Goal: Navigation & Orientation: Find specific page/section

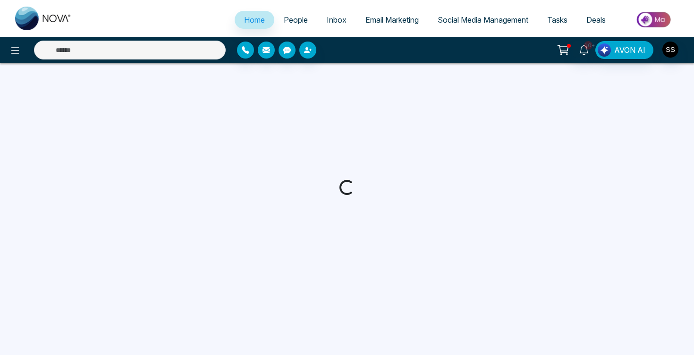
select select "*"
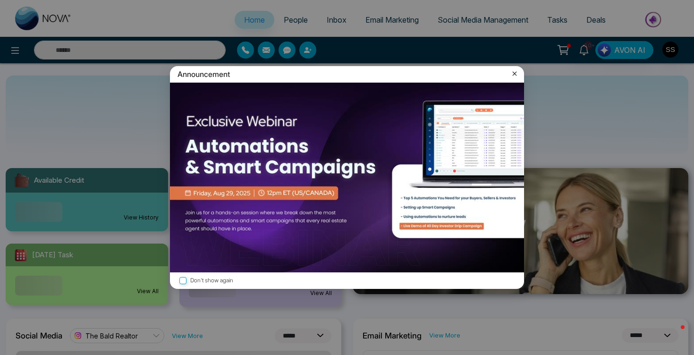
click at [512, 74] on icon at bounding box center [514, 73] width 9 height 9
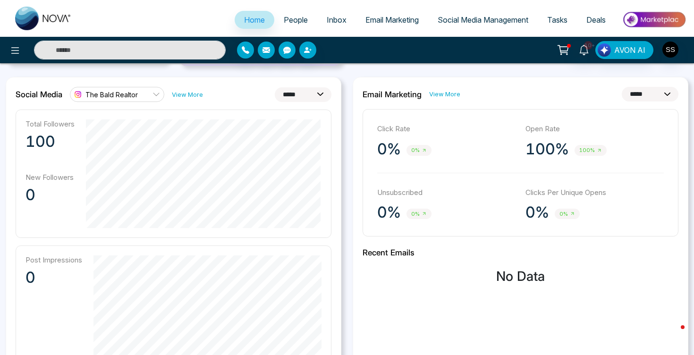
scroll to position [244, 0]
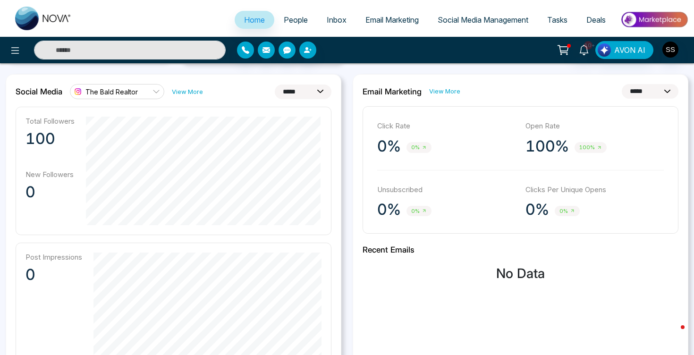
click at [123, 94] on span "The Bald Realtor" at bounding box center [111, 91] width 52 height 9
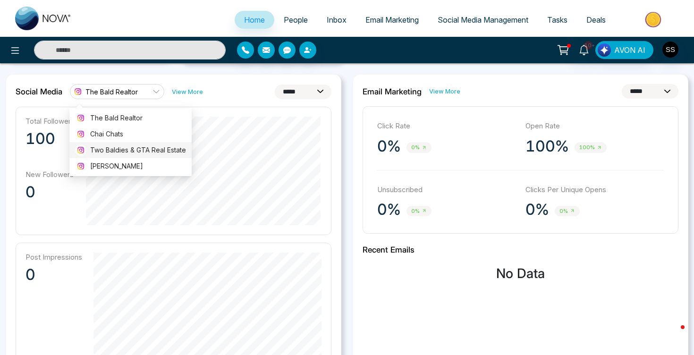
click at [121, 148] on span "Two Baldies & GTA Real Estate" at bounding box center [138, 150] width 96 height 10
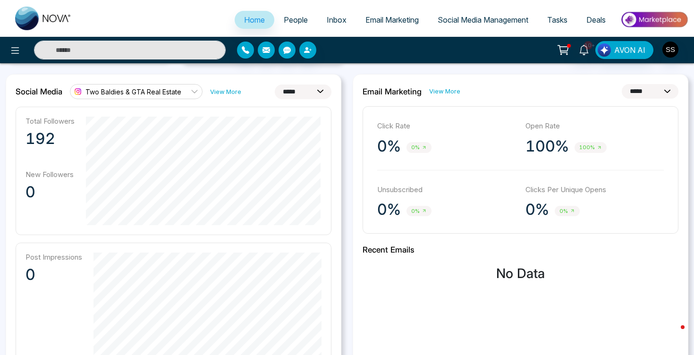
click at [144, 90] on span "Two Baldies & GTA Real Estate" at bounding box center [133, 91] width 96 height 9
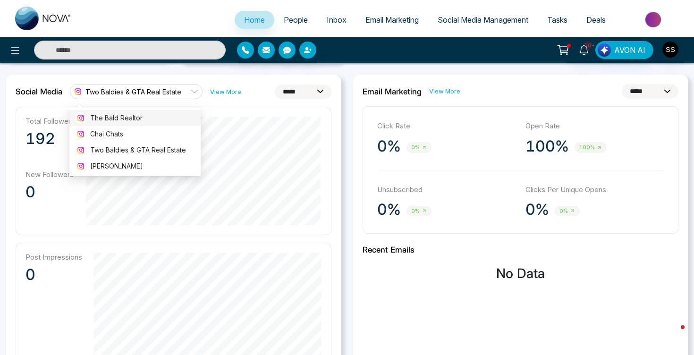
click at [128, 115] on span "The Bald Realtor" at bounding box center [142, 118] width 105 height 10
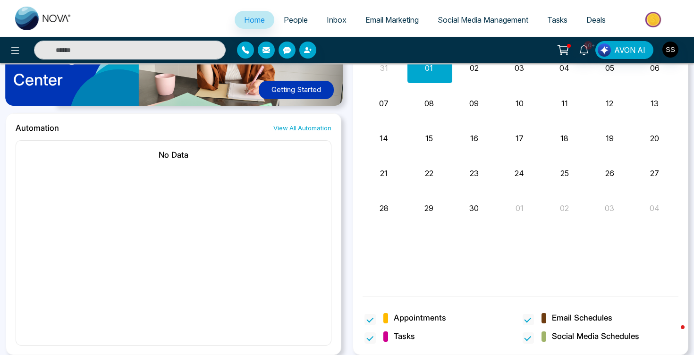
scroll to position [781, 0]
click at [312, 128] on link "View All Automation" at bounding box center [302, 128] width 58 height 9
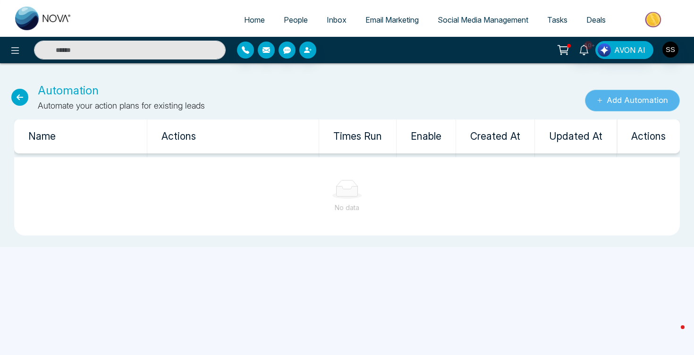
click at [614, 97] on button "Add Automation" at bounding box center [632, 101] width 95 height 22
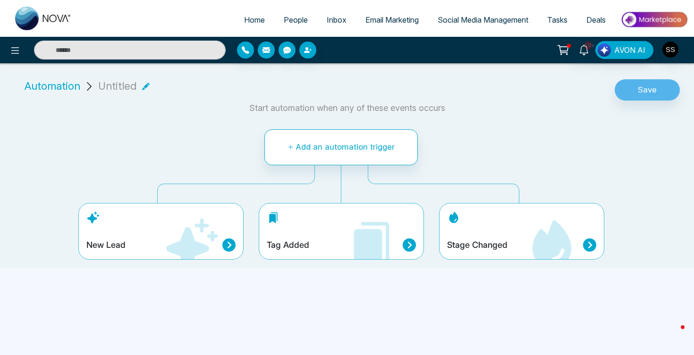
click at [590, 243] on icon at bounding box center [589, 245] width 13 height 13
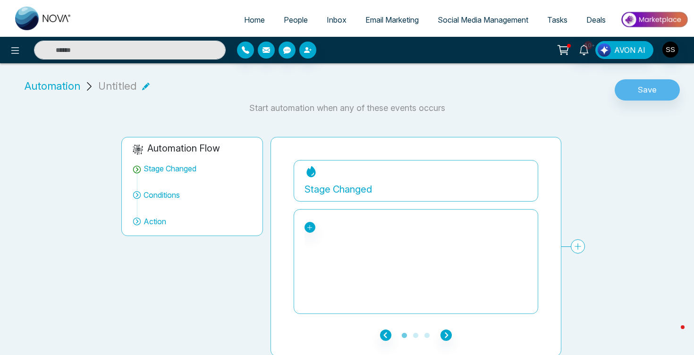
scroll to position [1, 0]
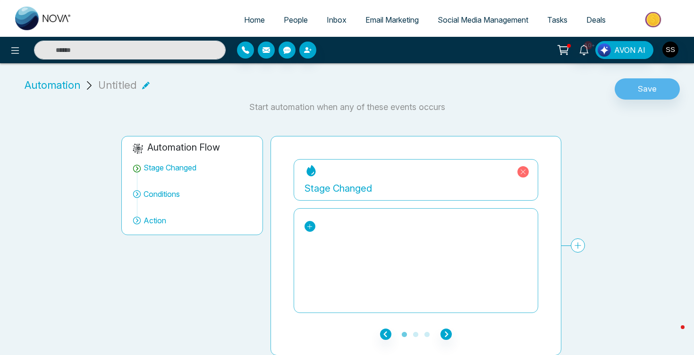
click at [313, 223] on icon at bounding box center [310, 226] width 7 height 7
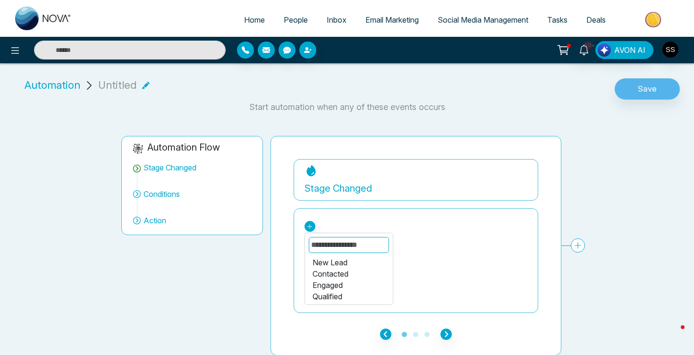
click at [239, 274] on div "Automation Flow Stage Changed Conditions Action" at bounding box center [192, 246] width 149 height 220
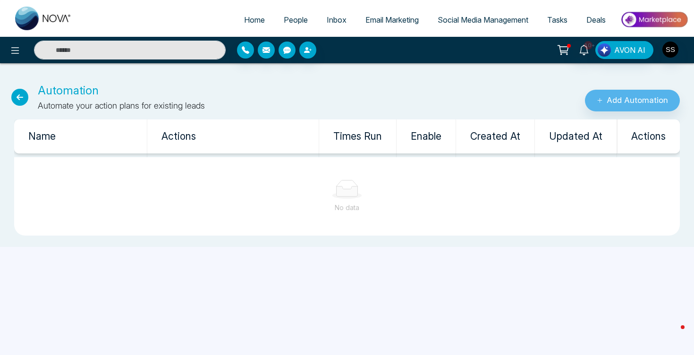
click at [386, 24] on span "Email Marketing" at bounding box center [392, 19] width 53 height 9
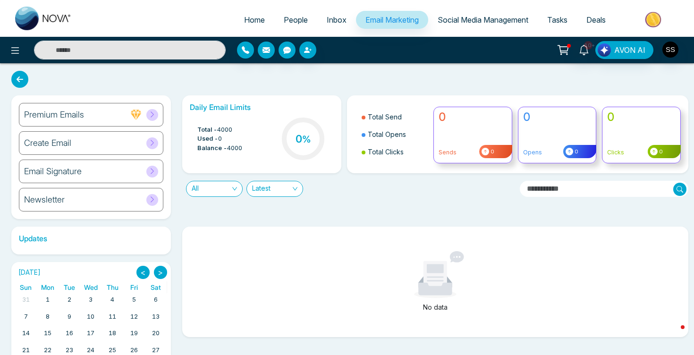
click at [475, 17] on span "Social Media Management" at bounding box center [483, 19] width 91 height 9
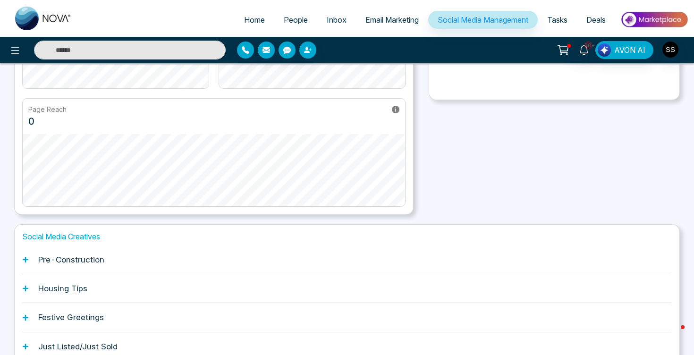
scroll to position [223, 0]
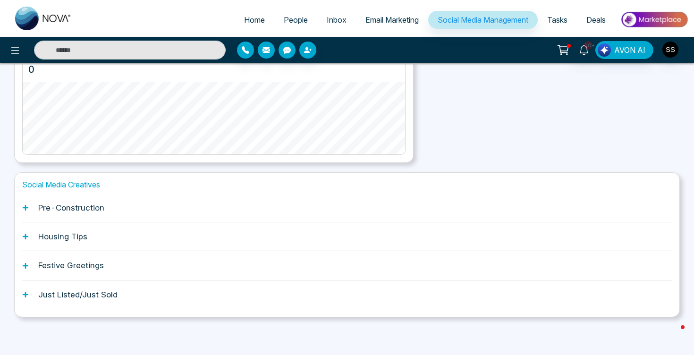
click at [81, 245] on div "Housing Tips" at bounding box center [347, 236] width 650 height 29
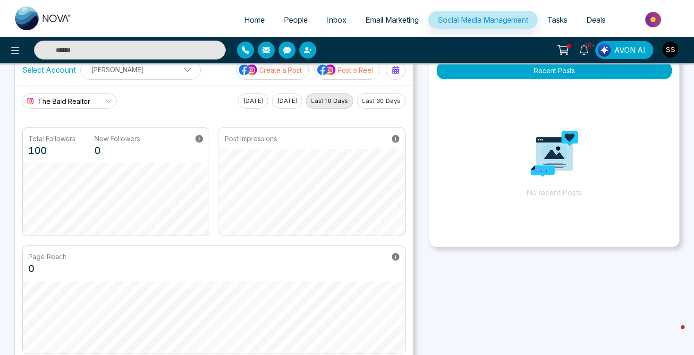
scroll to position [0, 0]
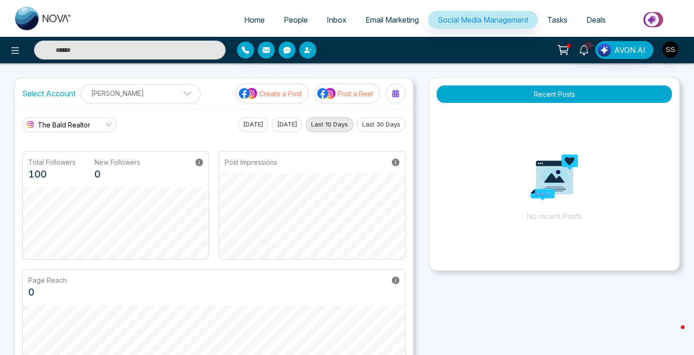
click at [595, 18] on span "Deals" at bounding box center [596, 19] width 19 height 9
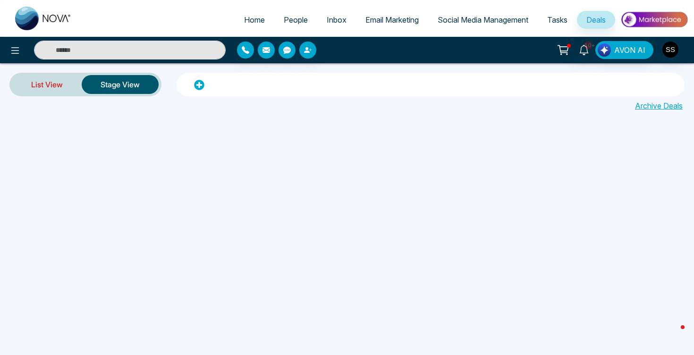
click at [54, 82] on link "List View" at bounding box center [46, 84] width 69 height 23
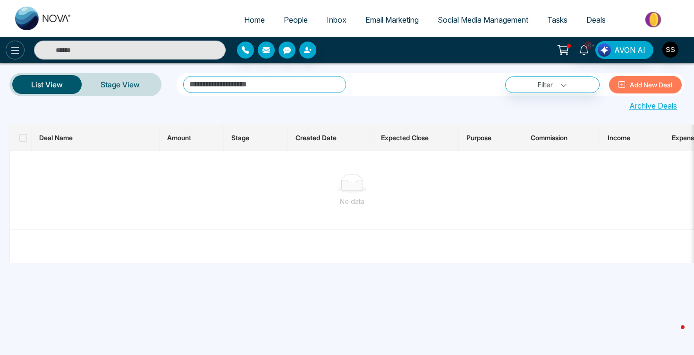
click at [13, 49] on icon at bounding box center [14, 50] width 11 height 11
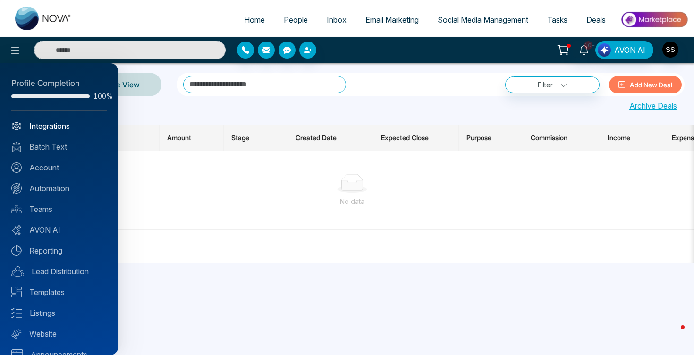
click at [41, 125] on link "Integrations" at bounding box center [58, 125] width 95 height 11
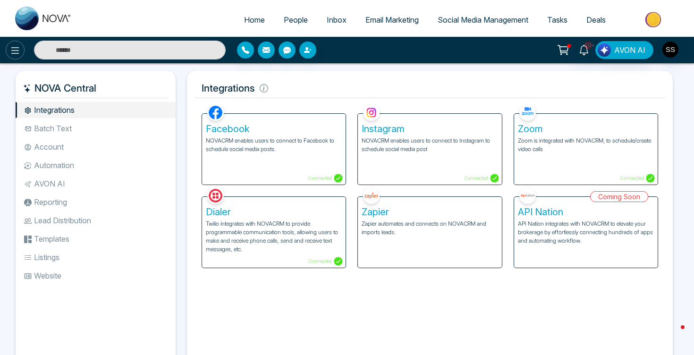
click at [20, 56] on button at bounding box center [15, 50] width 19 height 19
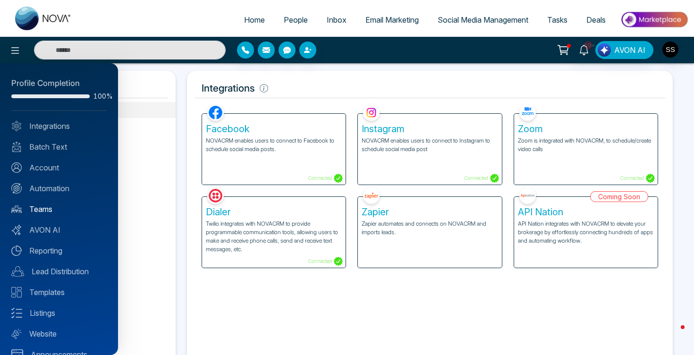
click at [42, 205] on link "Teams" at bounding box center [58, 209] width 95 height 11
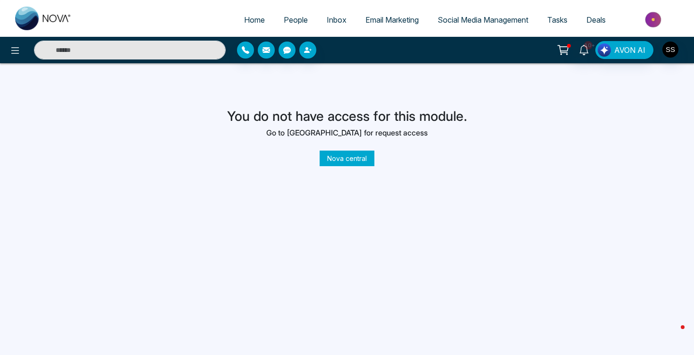
click at [20, 59] on div at bounding box center [115, 50] width 231 height 19
click at [20, 58] on div at bounding box center [115, 50] width 231 height 19
click at [17, 51] on icon at bounding box center [14, 50] width 11 height 11
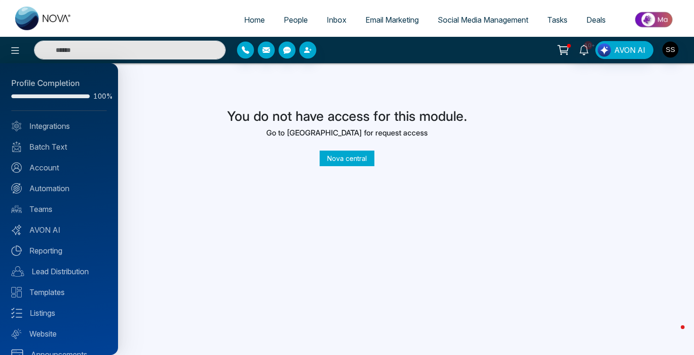
click at [248, 230] on div at bounding box center [347, 177] width 694 height 355
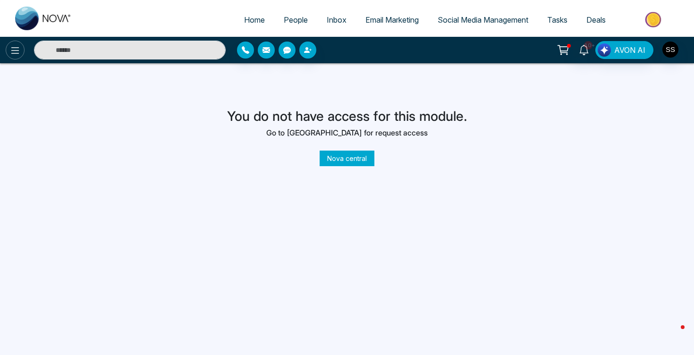
click at [24, 51] on button at bounding box center [15, 50] width 19 height 19
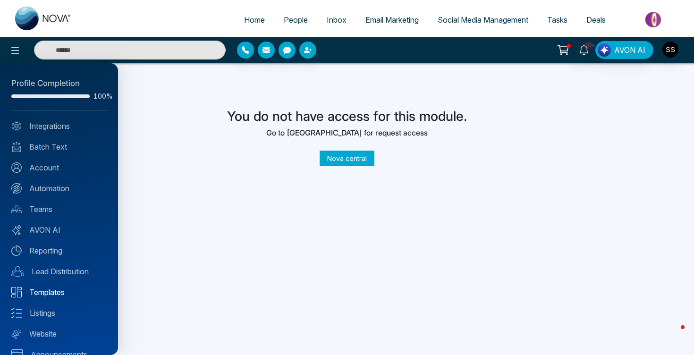
scroll to position [16, 0]
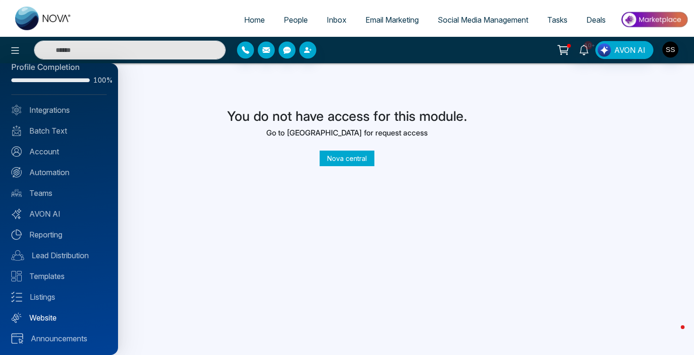
click at [50, 320] on link "Website" at bounding box center [58, 317] width 95 height 11
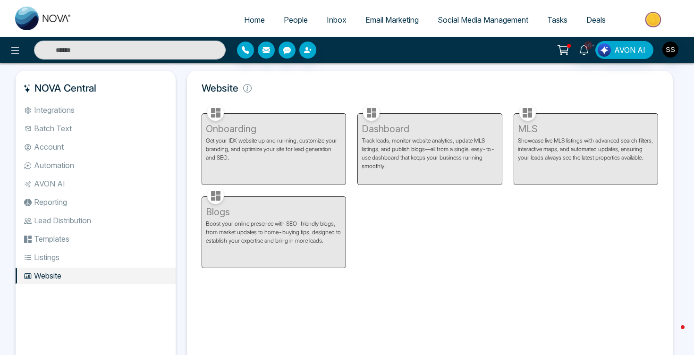
click at [275, 144] on div "Onboarding Get your IDX website up and running, customize your branding, and op…" at bounding box center [274, 143] width 156 height 83
click at [405, 137] on div "Dashboard Track leads, monitor website analytics, update MLS listings, and publ…" at bounding box center [430, 143] width 156 height 83
click at [594, 150] on div "MLS Showcase live MLS listings with advanced search filters, interactive maps, …" at bounding box center [586, 143] width 156 height 83
click at [241, 250] on div "Blogs Boost your online presence with SEO-friendly blogs, from market updates t…" at bounding box center [274, 226] width 156 height 83
click at [45, 254] on li "Listings" at bounding box center [96, 257] width 160 height 16
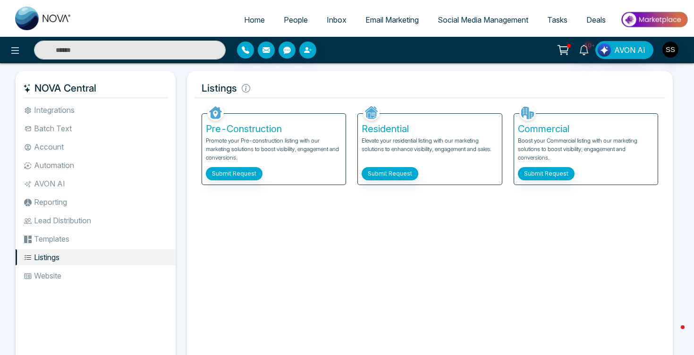
click at [45, 233] on li "Templates" at bounding box center [96, 239] width 160 height 16
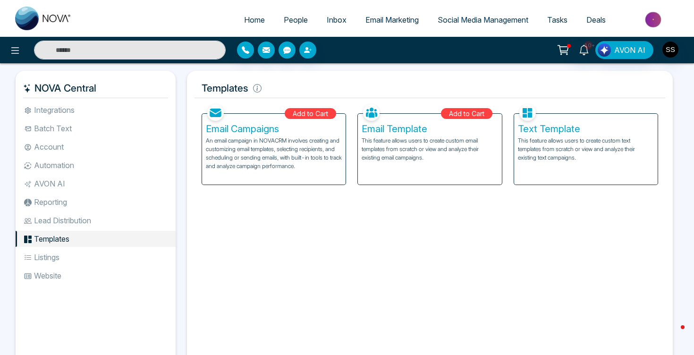
click at [46, 219] on li "Lead Distribution" at bounding box center [96, 221] width 160 height 16
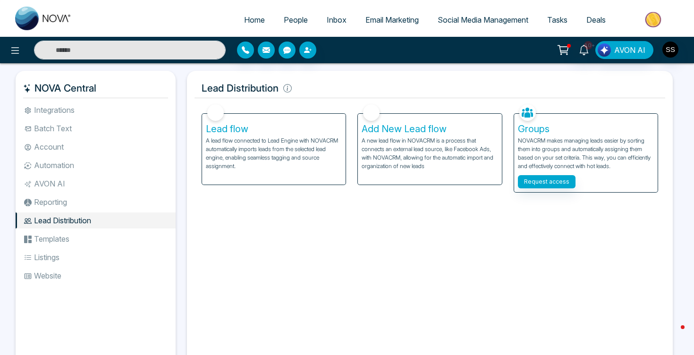
click at [47, 207] on li "Reporting" at bounding box center [96, 202] width 160 height 16
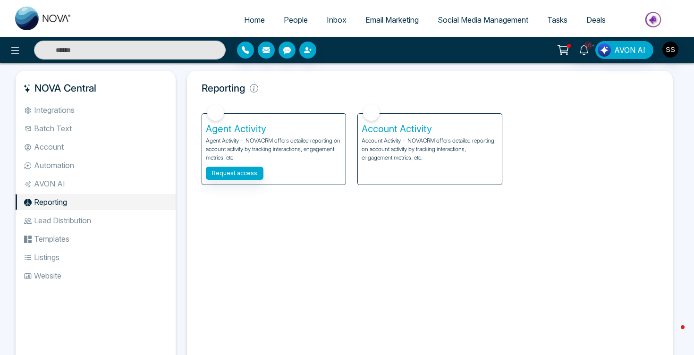
click at [49, 188] on li "AVON AI" at bounding box center [96, 184] width 160 height 16
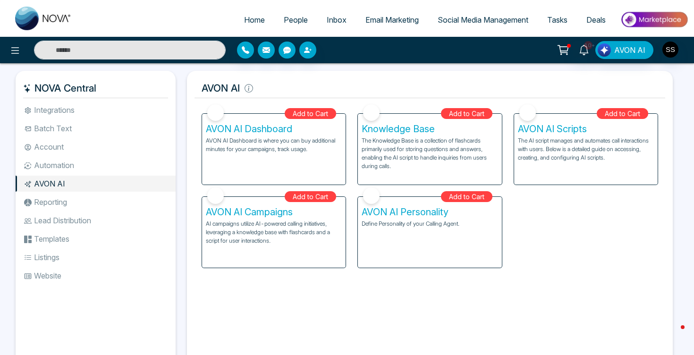
click at [57, 175] on ul "Integrations Batch Text Account Automation AVON AI Reporting Lead Distribution …" at bounding box center [96, 226] width 160 height 248
click at [56, 165] on li "Automation" at bounding box center [96, 165] width 160 height 16
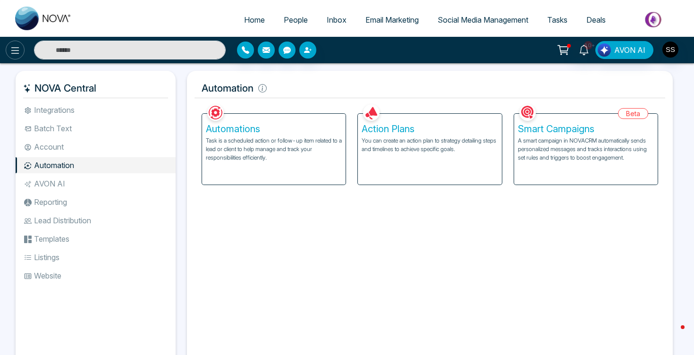
click at [14, 51] on icon at bounding box center [14, 50] width 11 height 11
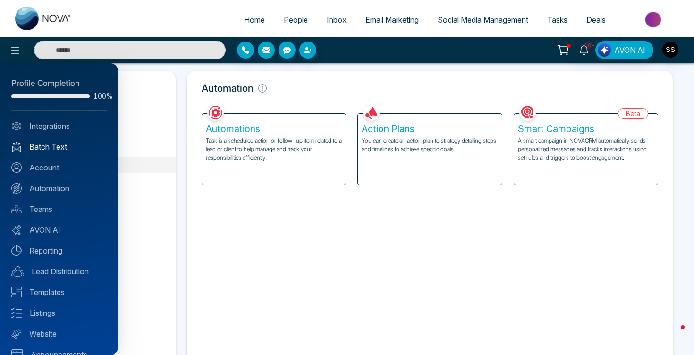
click at [42, 145] on link "Batch Text" at bounding box center [58, 146] width 95 height 11
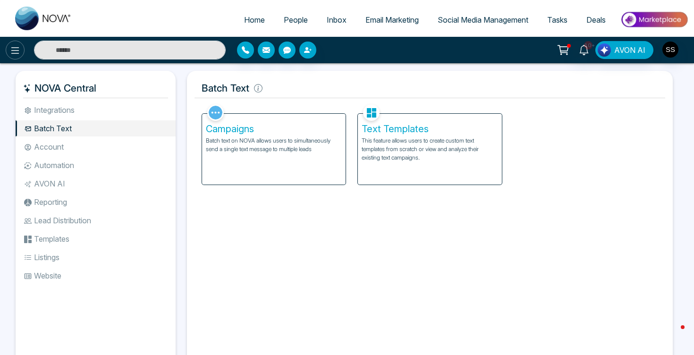
click at [14, 51] on icon at bounding box center [14, 50] width 11 height 11
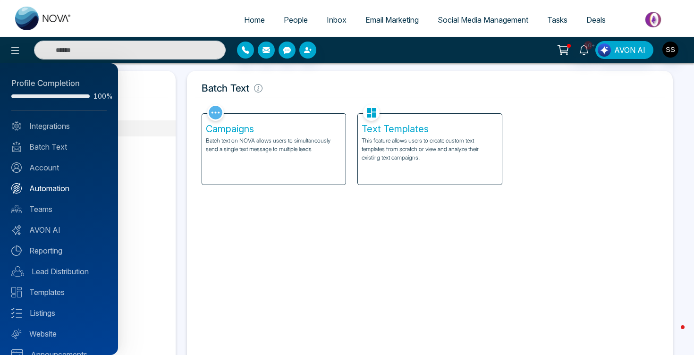
scroll to position [16, 0]
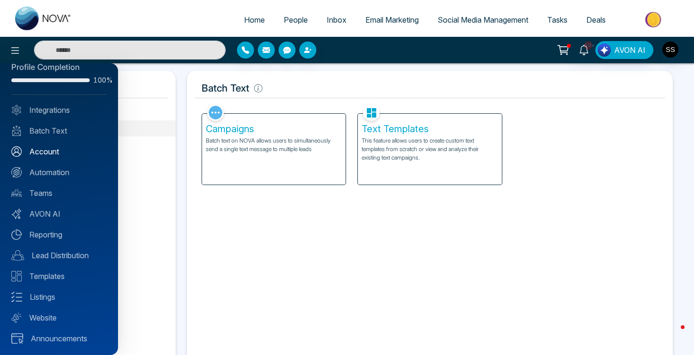
click at [50, 154] on link "Account" at bounding box center [58, 151] width 95 height 11
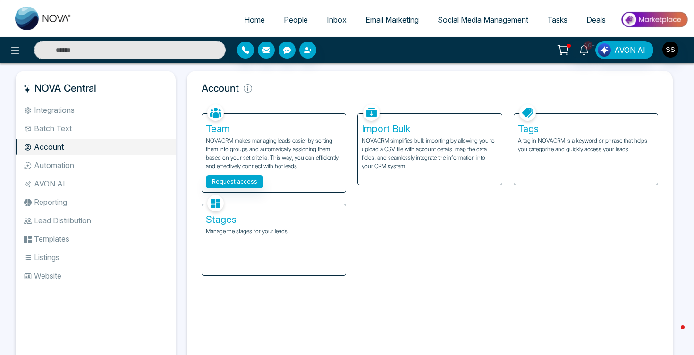
click at [53, 280] on li "Website" at bounding box center [96, 276] width 160 height 16
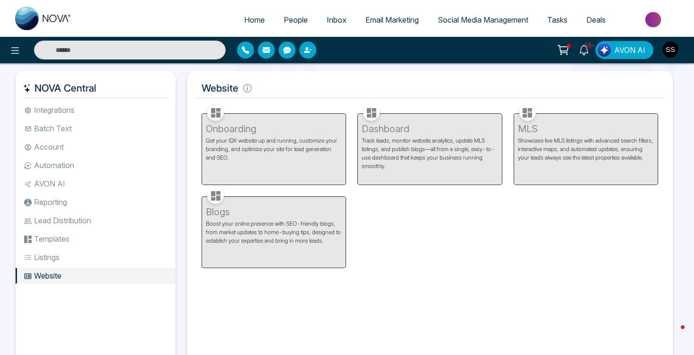
click at [303, 129] on div "Onboarding Get your IDX website up and running, customize your branding, and op…" at bounding box center [274, 143] width 156 height 83
click at [635, 47] on span "AVON AI" at bounding box center [629, 49] width 31 height 11
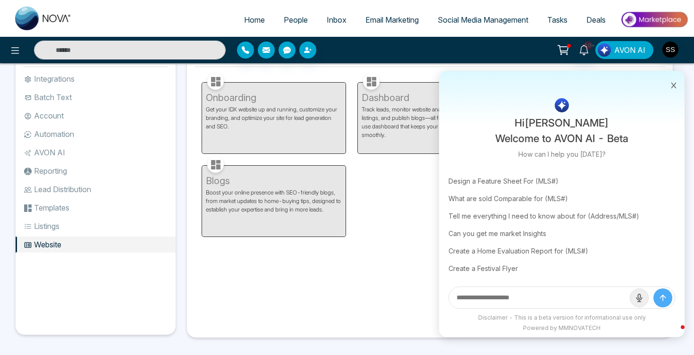
scroll to position [36, 0]
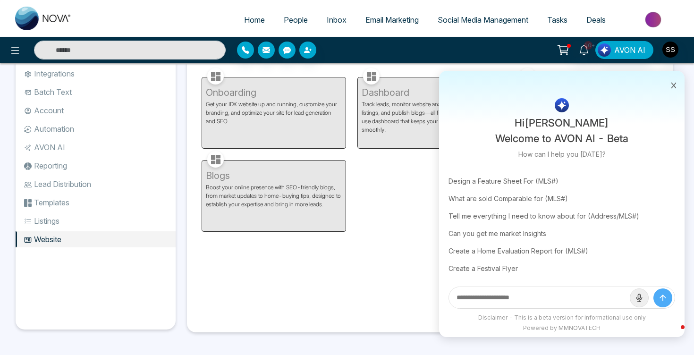
click at [674, 82] on icon at bounding box center [674, 85] width 7 height 7
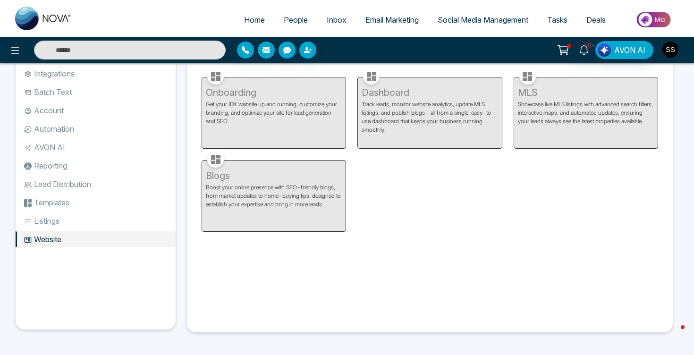
click at [665, 46] on img "button" at bounding box center [671, 50] width 16 height 16
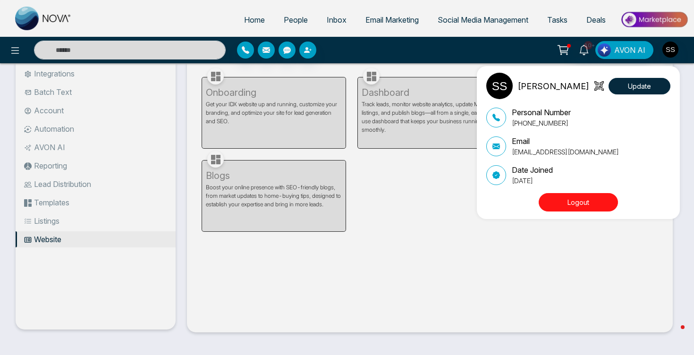
click at [445, 230] on div "[PERSON_NAME] Update Personal Number [PHONE_NUMBER] Email [EMAIL_ADDRESS][DOMAI…" at bounding box center [347, 177] width 694 height 355
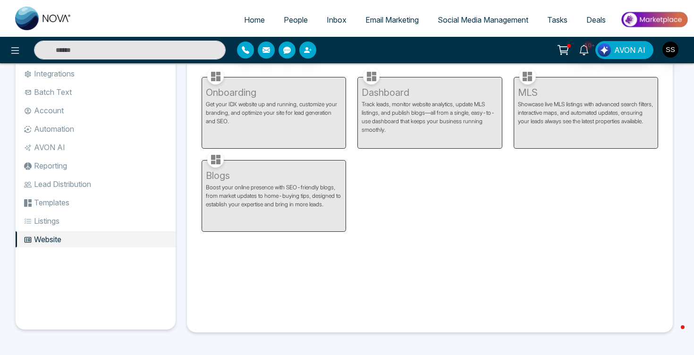
scroll to position [0, 0]
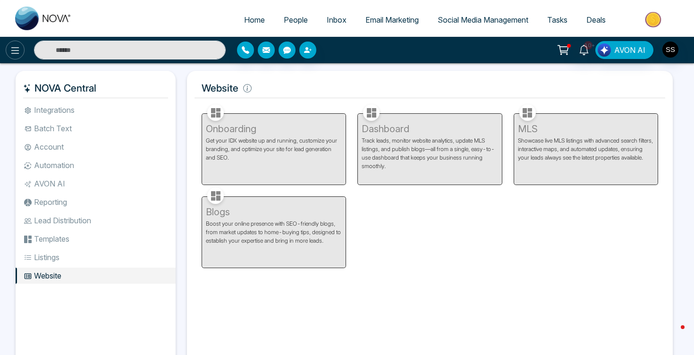
click at [14, 51] on icon at bounding box center [14, 50] width 11 height 11
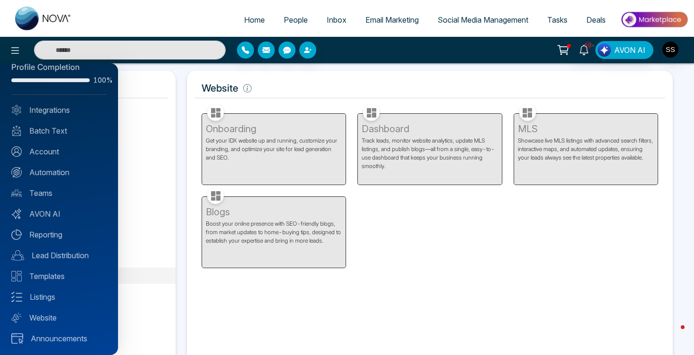
click at [208, 313] on div at bounding box center [347, 177] width 694 height 355
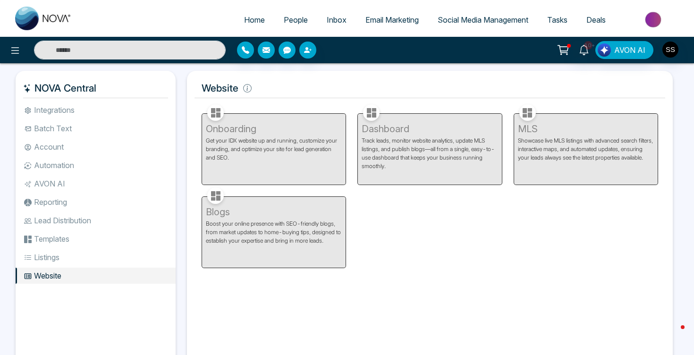
click at [256, 17] on span "Home" at bounding box center [254, 19] width 21 height 9
select select "*"
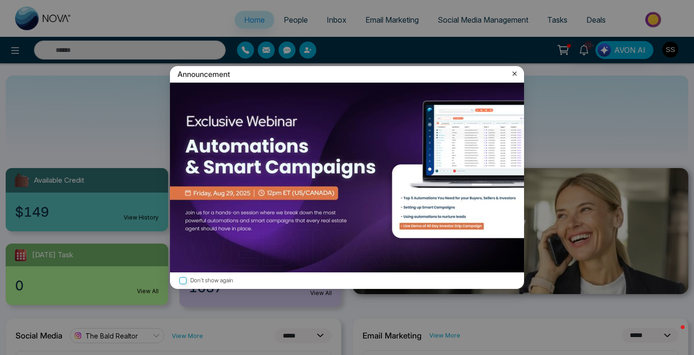
click at [516, 73] on icon at bounding box center [515, 74] width 4 height 4
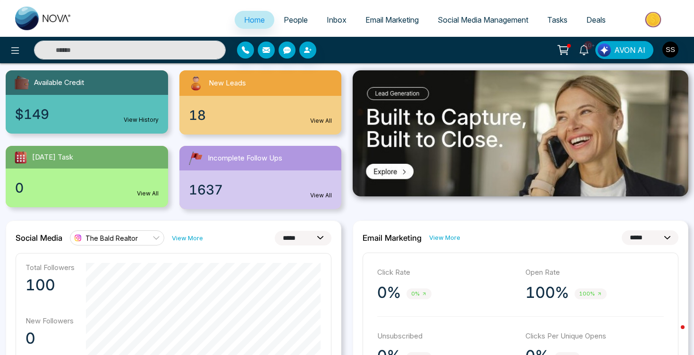
scroll to position [106, 0]
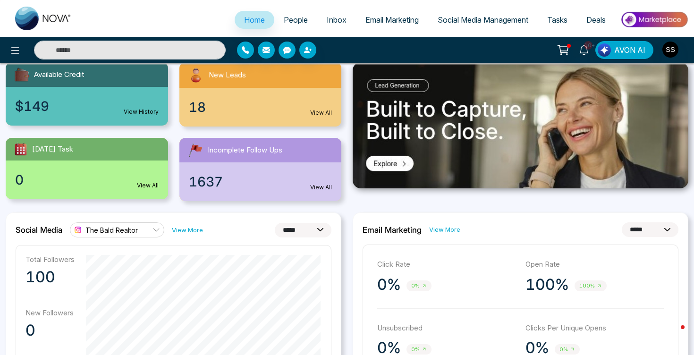
click at [104, 232] on span "The Bald Realtor" at bounding box center [111, 230] width 52 height 9
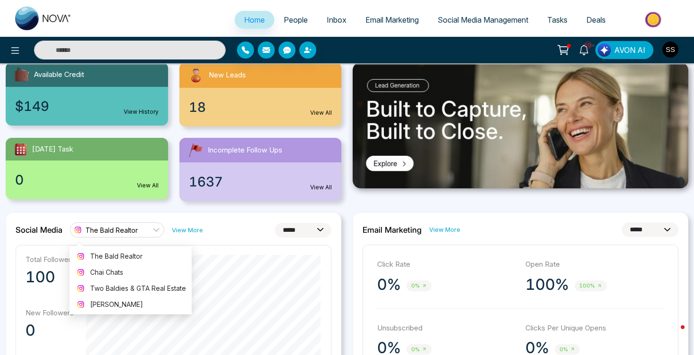
click at [104, 232] on span "The Bald Realtor" at bounding box center [111, 230] width 52 height 9
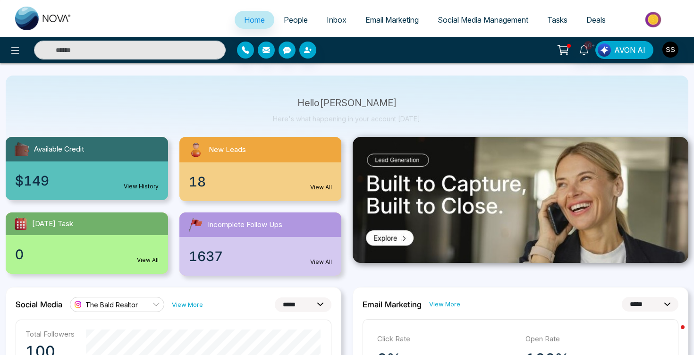
scroll to position [34, 0]
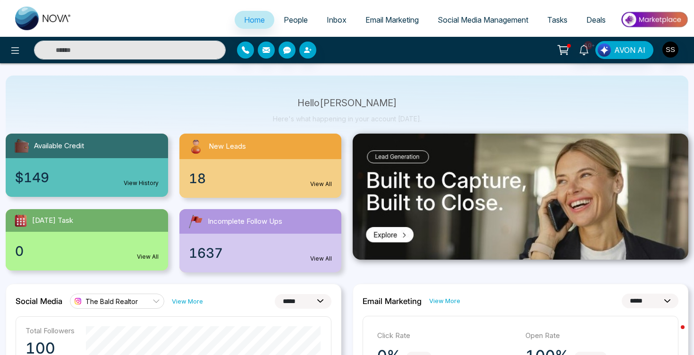
click at [329, 186] on link "View All" at bounding box center [321, 184] width 22 height 9
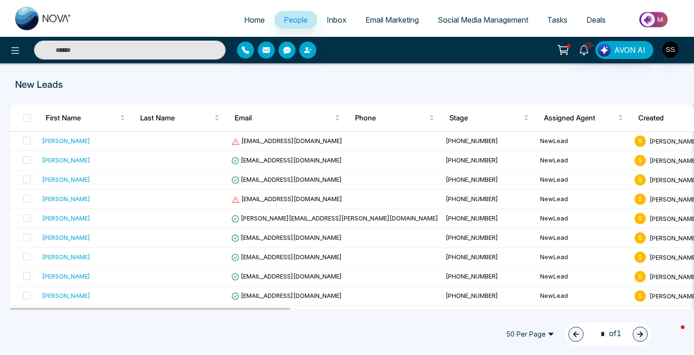
select select "*"
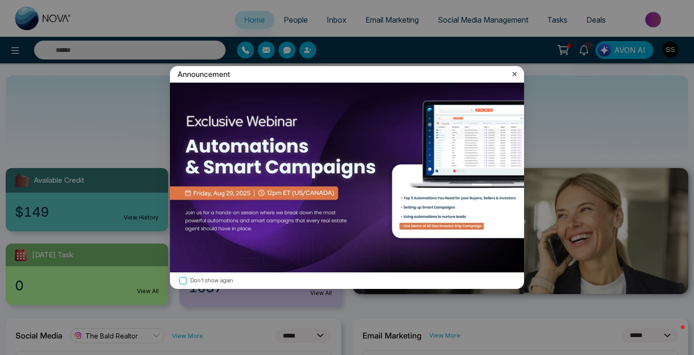
scroll to position [4, 0]
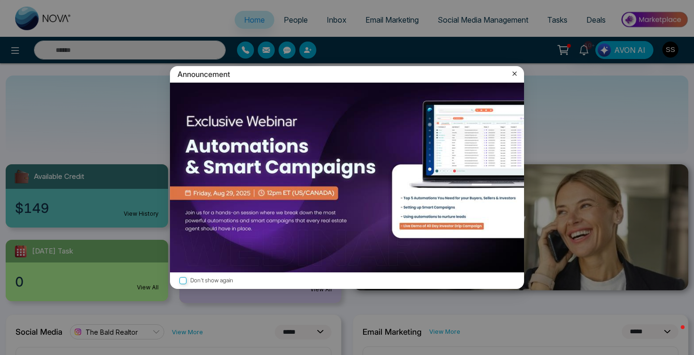
click at [197, 280] on label "Don't show again" at bounding box center [347, 280] width 339 height 9
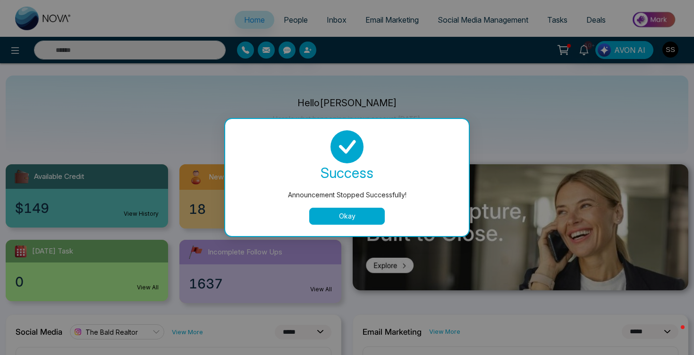
click at [330, 216] on button "Okay" at bounding box center [347, 216] width 76 height 17
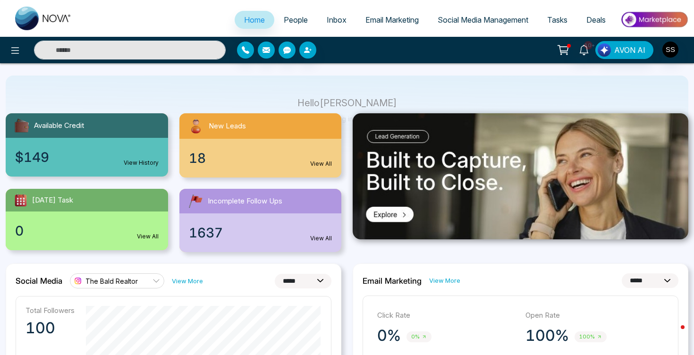
scroll to position [56, 0]
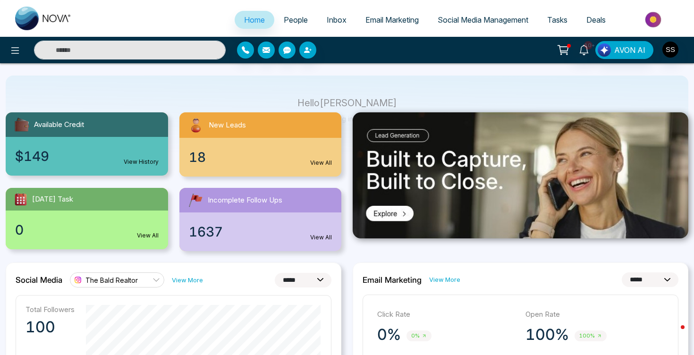
click at [145, 281] on link "The Bald Realtor" at bounding box center [117, 280] width 94 height 15
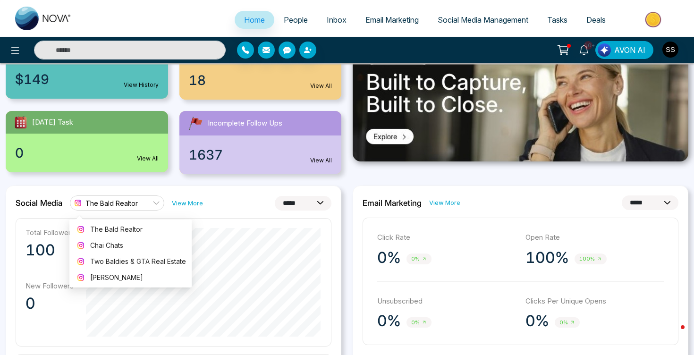
scroll to position [135, 0]
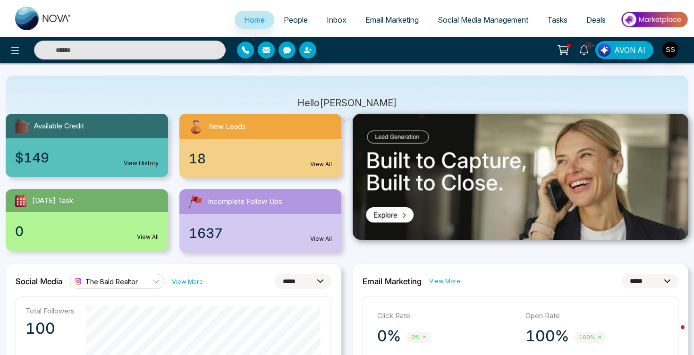
scroll to position [0, 0]
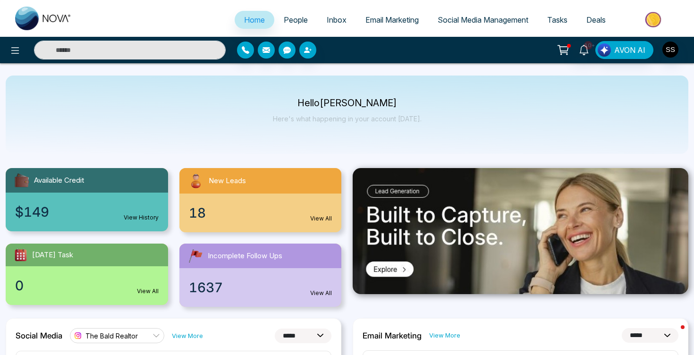
click at [473, 22] on span "Social Media Management" at bounding box center [483, 19] width 91 height 9
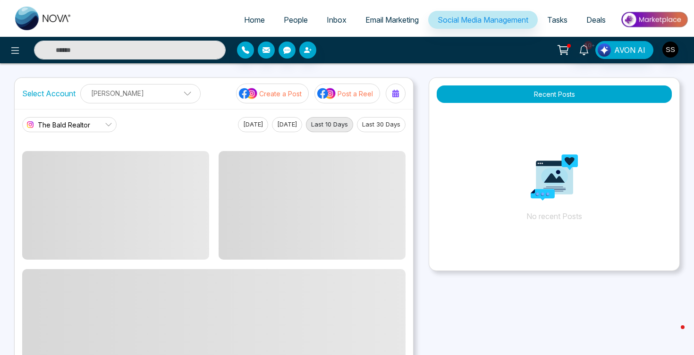
click at [163, 90] on p "[PERSON_NAME]" at bounding box center [140, 93] width 108 height 16
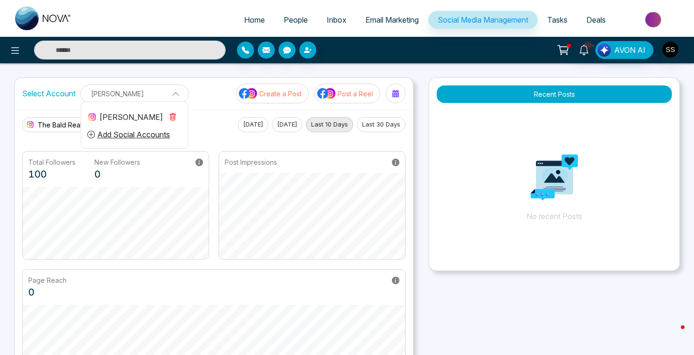
click at [120, 113] on div "[PERSON_NAME]" at bounding box center [125, 116] width 76 height 11
click at [114, 123] on link "The Bald Realtor" at bounding box center [69, 124] width 94 height 15
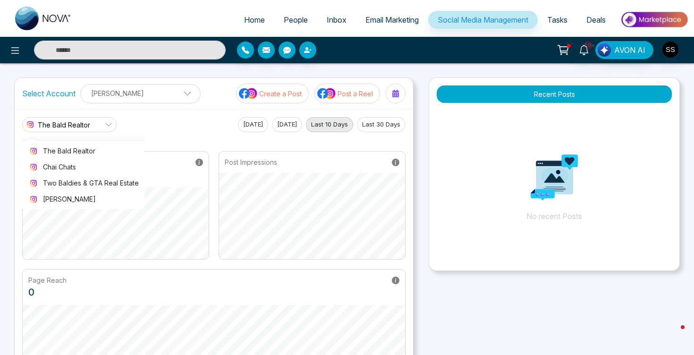
click at [190, 108] on div "Select Account [PERSON_NAME] [PERSON_NAME] Add Social Accounts Create a Post Po…" at bounding box center [214, 93] width 399 height 31
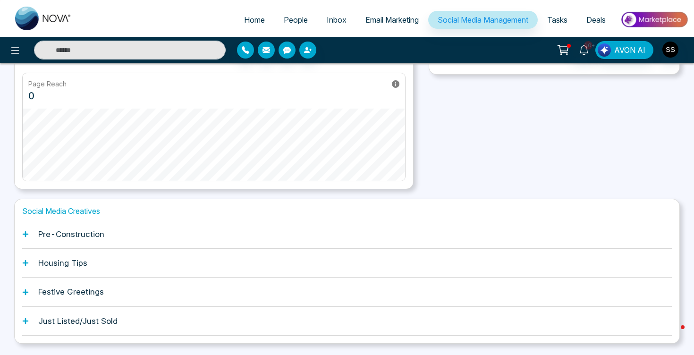
scroll to position [223, 0]
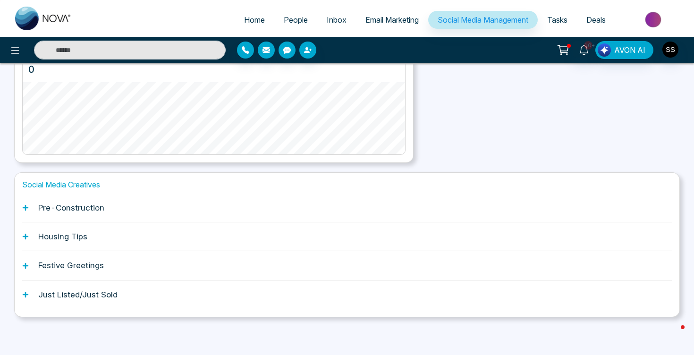
click at [81, 204] on h1 "Pre-Construction" at bounding box center [71, 207] width 66 height 9
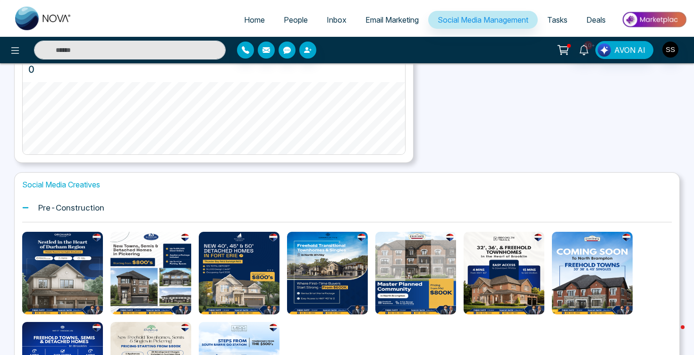
click at [81, 204] on h1 "Pre-Construction" at bounding box center [71, 207] width 66 height 9
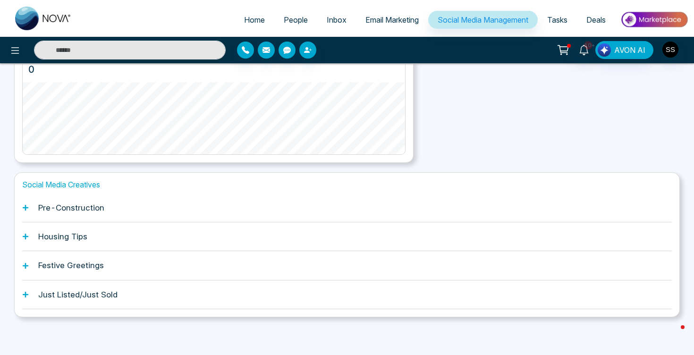
scroll to position [0, 0]
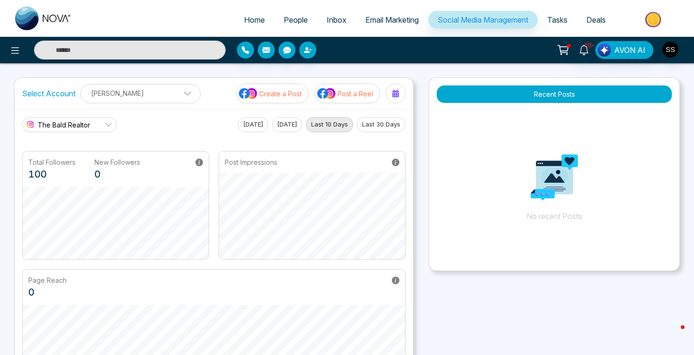
click at [290, 123] on button "[DATE]" at bounding box center [287, 124] width 30 height 15
click at [381, 127] on button "Last 30 Days" at bounding box center [381, 124] width 49 height 15
click at [289, 16] on span "People" at bounding box center [296, 19] width 24 height 9
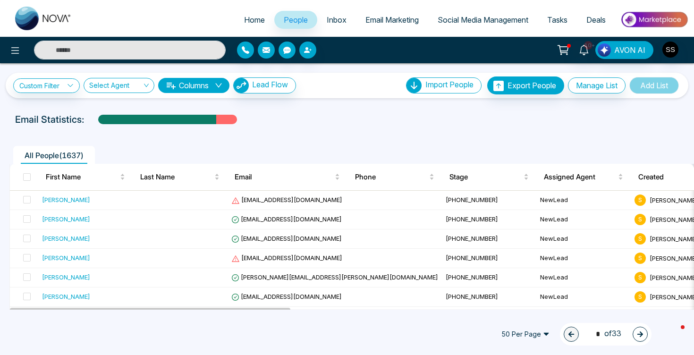
click at [327, 16] on span "Inbox" at bounding box center [337, 19] width 20 height 9
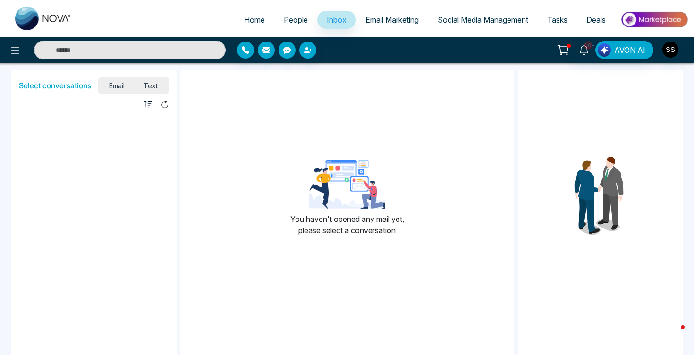
click at [382, 14] on link "Email Marketing" at bounding box center [392, 20] width 72 height 18
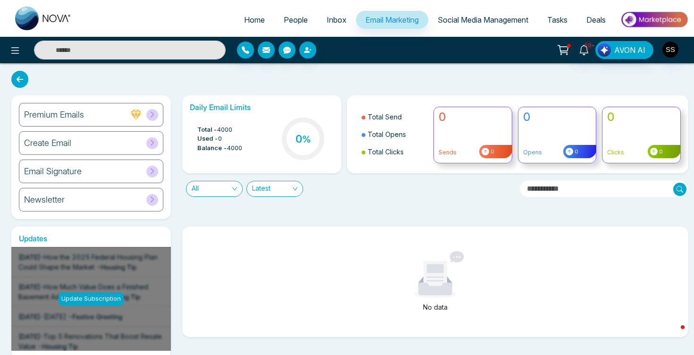
click at [466, 20] on span "Social Media Management" at bounding box center [483, 19] width 91 height 9
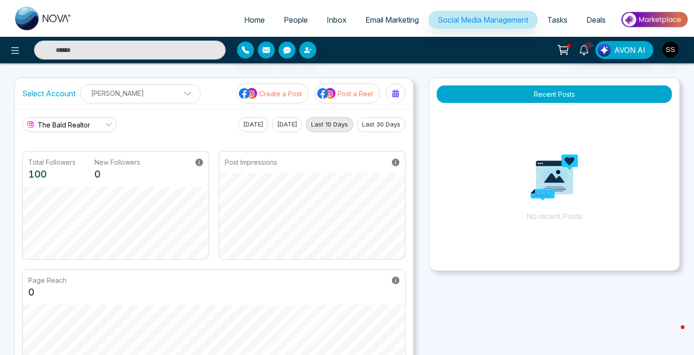
click at [553, 13] on link "Tasks" at bounding box center [557, 20] width 39 height 18
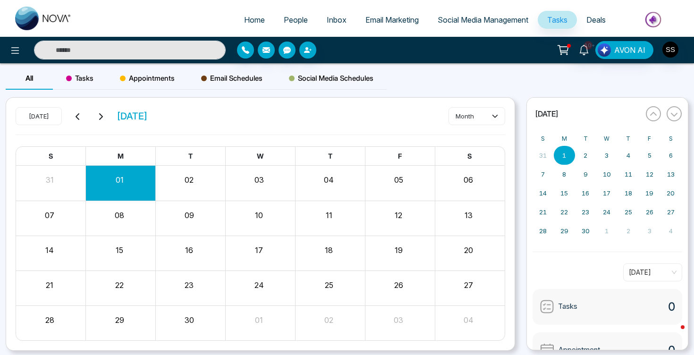
click at [597, 18] on span "Deals" at bounding box center [596, 19] width 19 height 9
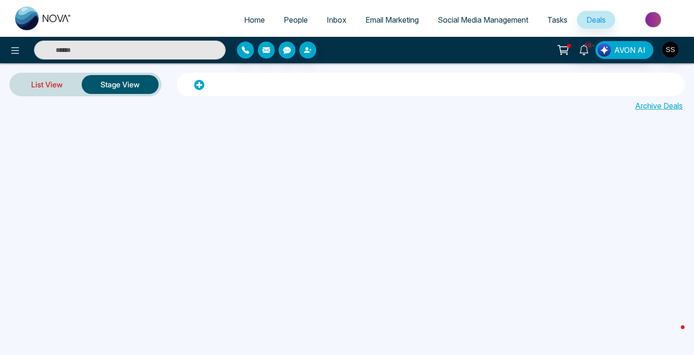
click at [39, 86] on link "List View" at bounding box center [46, 84] width 69 height 23
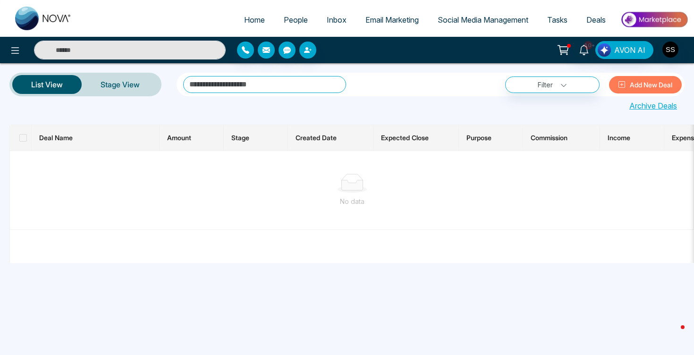
click at [655, 15] on img at bounding box center [654, 19] width 68 height 21
